Goal: Task Accomplishment & Management: Manage account settings

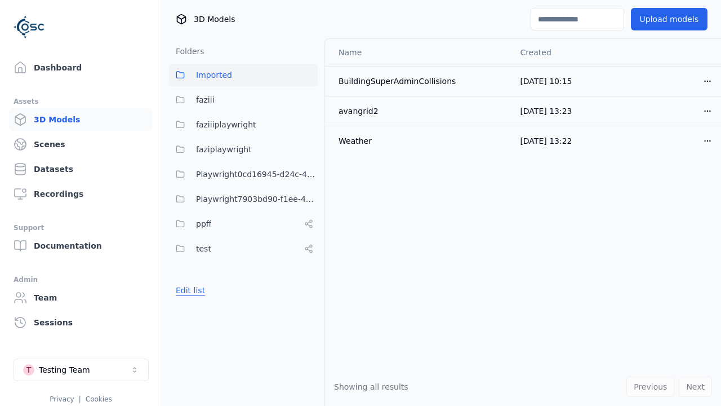
click at [188, 290] on button "Edit list" at bounding box center [190, 290] width 43 height 20
click at [198, 290] on link "Create folder" at bounding box center [202, 290] width 52 height 11
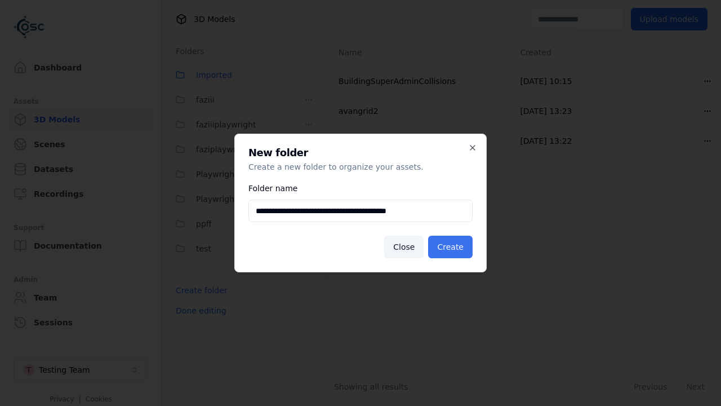
type input "**********"
click at [453, 247] on button "Create" at bounding box center [450, 247] width 45 height 23
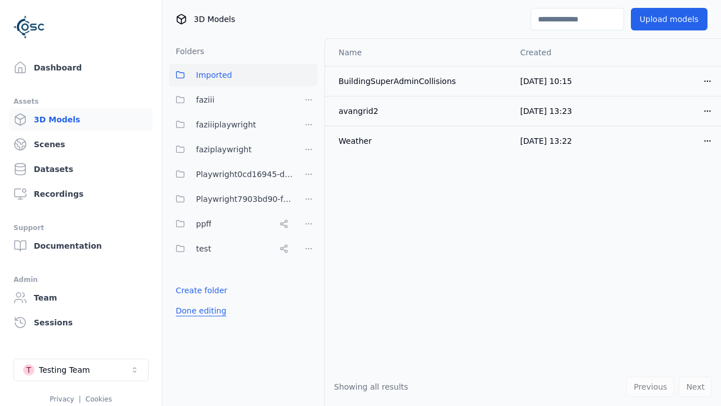
click at [198, 321] on button "Done editing" at bounding box center [201, 310] width 64 height 20
click at [188, 315] on button "Done editing" at bounding box center [201, 310] width 64 height 20
click at [309, 224] on html "Support Dashboard Assets 3D Models Scenes Datasets Recordings Support Documenta…" at bounding box center [360, 203] width 721 height 406
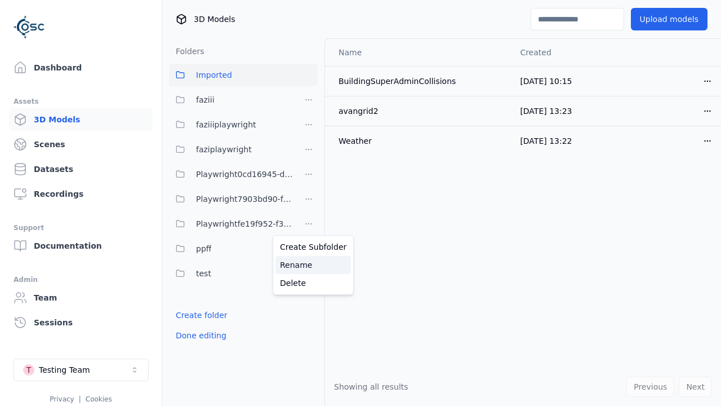
click at [309, 265] on div "Rename" at bounding box center [314, 265] width 76 height 18
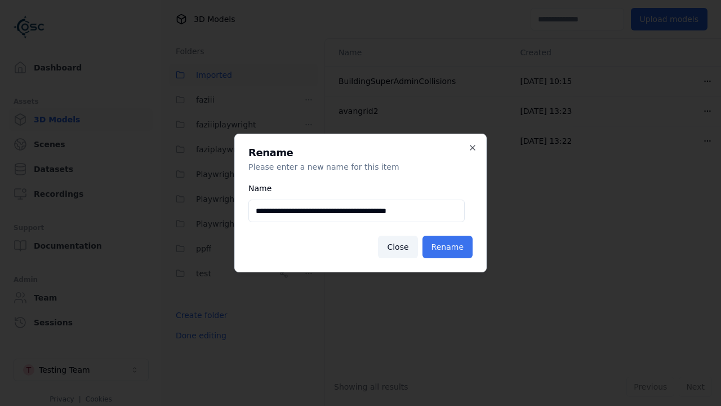
click at [357, 211] on input "**********" at bounding box center [357, 210] width 216 height 23
type input "**********"
click at [450, 247] on button "Rename" at bounding box center [448, 247] width 50 height 23
click at [198, 335] on button "Done editing" at bounding box center [201, 335] width 64 height 20
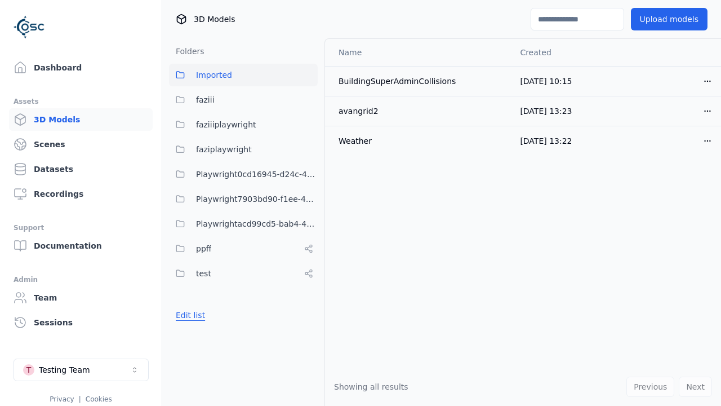
click at [188, 315] on button "Edit list" at bounding box center [190, 315] width 43 height 20
click at [309, 224] on html "Support Dashboard Assets 3D Models Scenes Datasets Recordings Support Documenta…" at bounding box center [360, 203] width 721 height 406
click at [309, 283] on div "Delete" at bounding box center [314, 283] width 76 height 18
click at [198, 335] on button "Done editing" at bounding box center [201, 335] width 64 height 20
